Goal: Feedback & Contribution: Contribute content

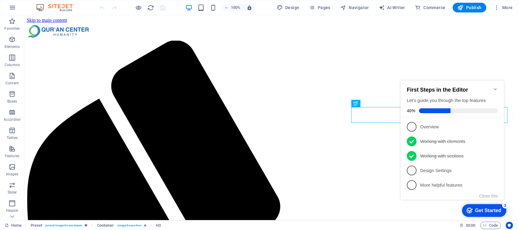
scroll to position [243, 0]
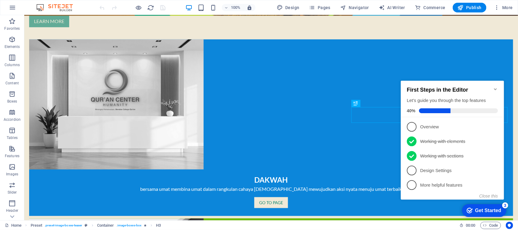
click at [495, 87] on icon "Minimize checklist" at bounding box center [495, 89] width 5 height 5
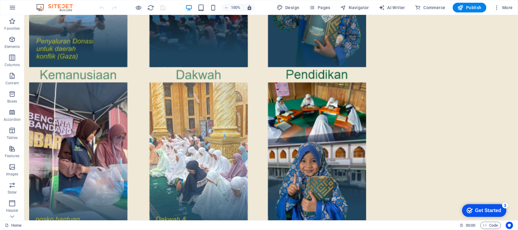
scroll to position [1087, 0]
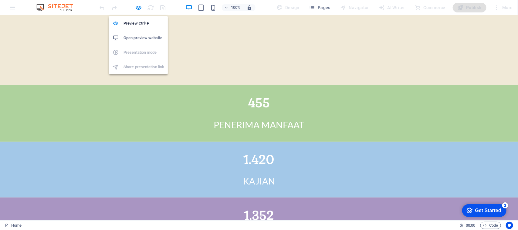
scroll to position [1112, 0]
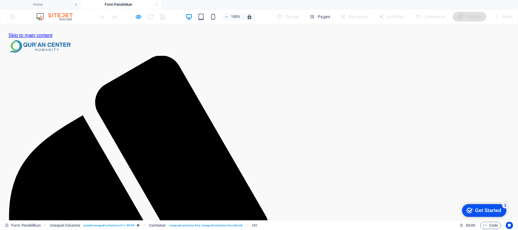
scroll to position [0, 0]
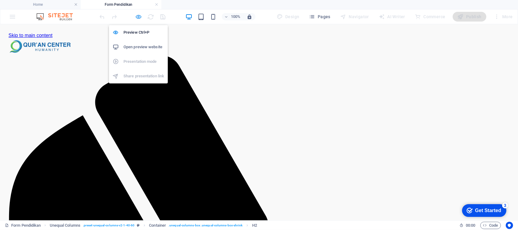
click at [139, 17] on icon "button" at bounding box center [138, 16] width 7 height 7
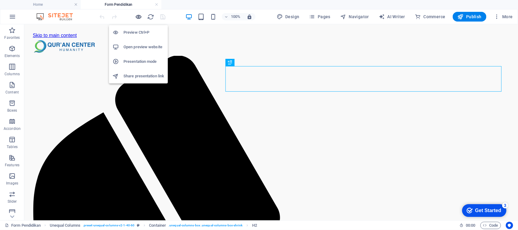
click at [137, 17] on icon "button" at bounding box center [138, 16] width 7 height 7
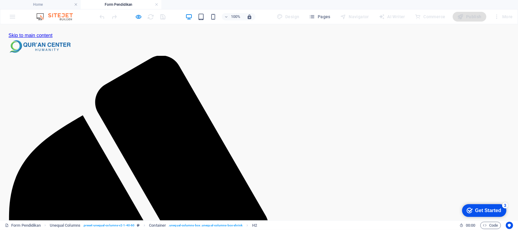
type input "Sukarman"
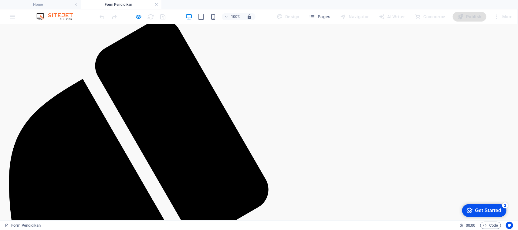
scroll to position [33, 0]
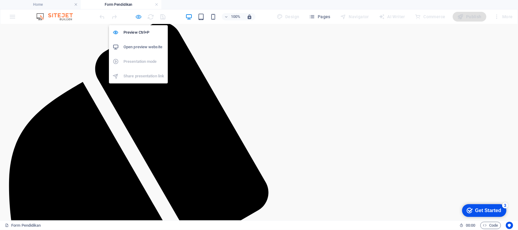
click at [137, 17] on icon "button" at bounding box center [138, 16] width 7 height 7
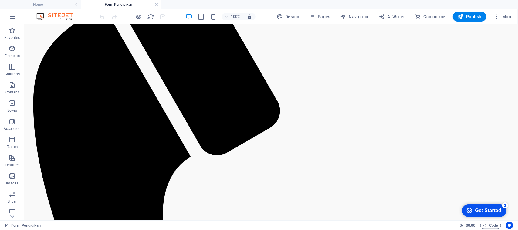
scroll to position [118, 0]
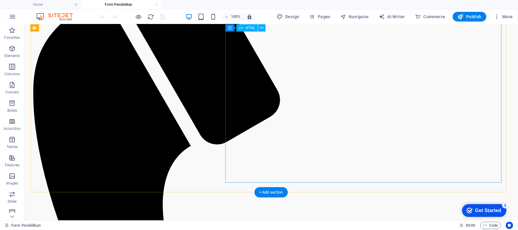
drag, startPoint x: 271, startPoint y: 149, endPoint x: 323, endPoint y: 192, distance: 67.6
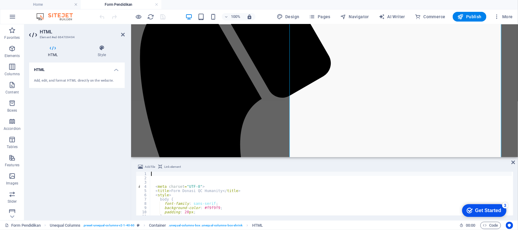
click at [240, 194] on div "< meta charset = "UTF-8" > < title > Form Donasi QC Humanity </ title > < style…" at bounding box center [341, 197] width 383 height 51
type textarea "<style>"
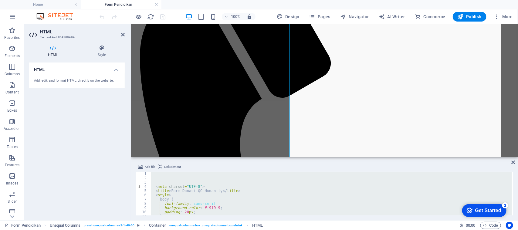
click at [193, 200] on div "< meta charset = "UTF-8" > < title > Form Donasi QC Humanity </ title > < style…" at bounding box center [331, 194] width 362 height 44
type textarea "body {"
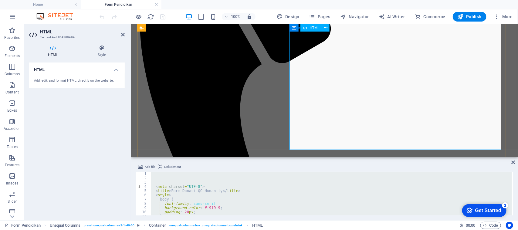
scroll to position [150, 0]
